Goal: Check status: Check status

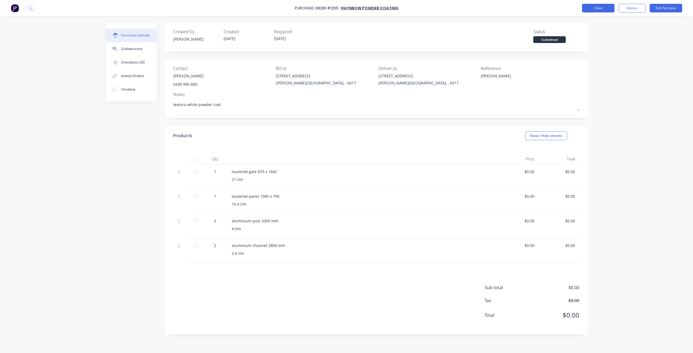
click at [597, 8] on button "Close" at bounding box center [598, 8] width 32 height 9
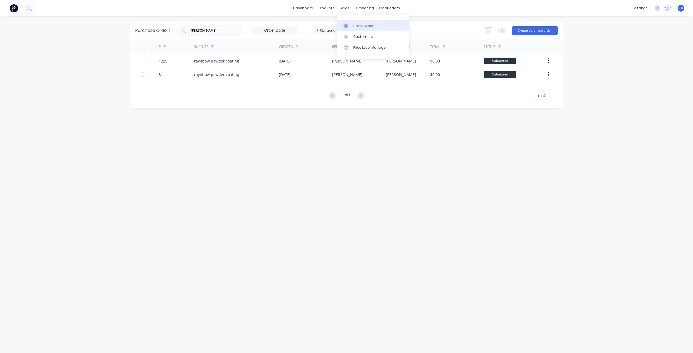
click at [353, 28] on link "Sales Orders" at bounding box center [373, 25] width 72 height 11
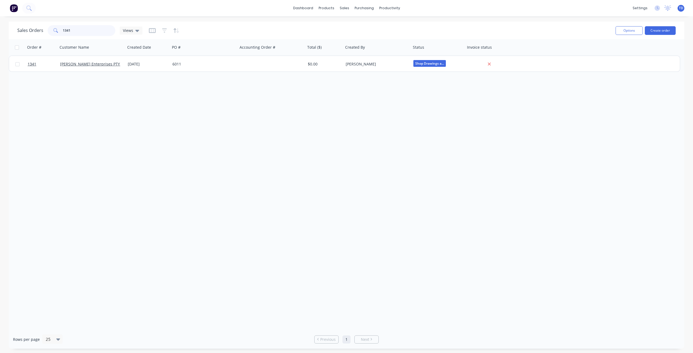
drag, startPoint x: 55, startPoint y: 32, endPoint x: -79, endPoint y: 28, distance: 134.0
click at [0, 28] on html "dashboard products sales purchasing productivity dashboard products Product Cat…" at bounding box center [346, 176] width 693 height 353
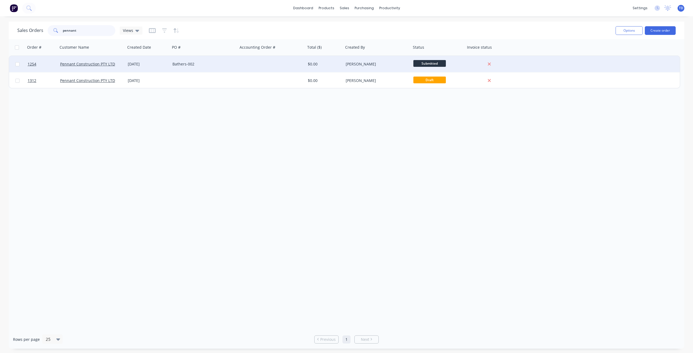
type input "pennant"
click at [167, 65] on div "[DATE]" at bounding box center [148, 63] width 40 height 5
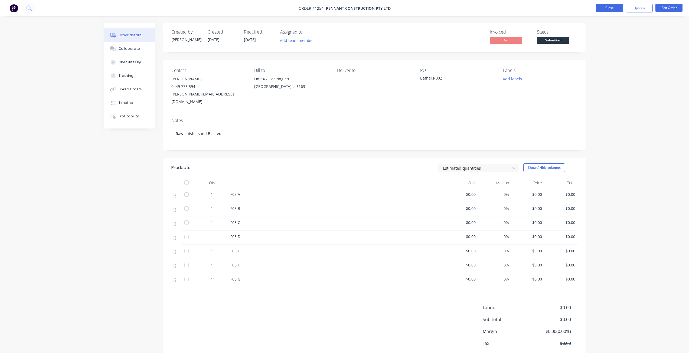
click at [614, 7] on button "Close" at bounding box center [609, 8] width 27 height 8
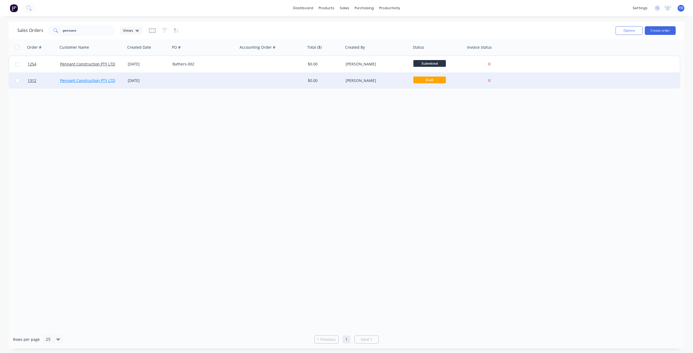
click at [105, 81] on link "Pennant Construction PTY LTD" at bounding box center [87, 80] width 55 height 5
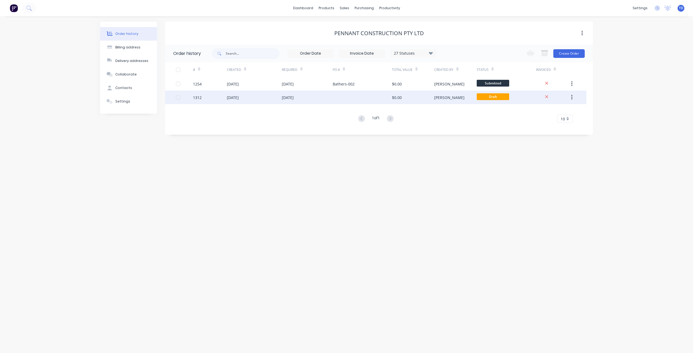
click at [289, 96] on div "[DATE]" at bounding box center [288, 98] width 12 height 6
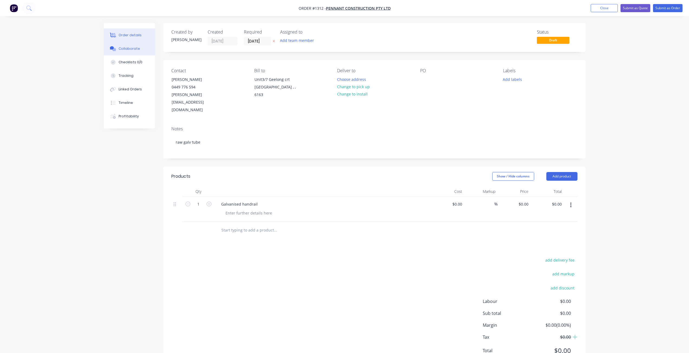
click at [130, 50] on div "Collaborate" at bounding box center [129, 48] width 21 height 5
